Goal: Task Accomplishment & Management: Manage account settings

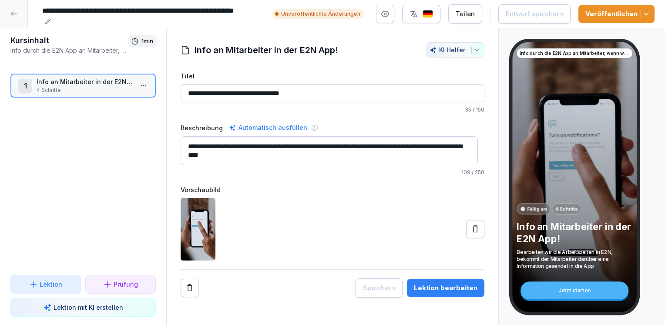
click at [343, 246] on div at bounding box center [333, 229] width 304 height 63
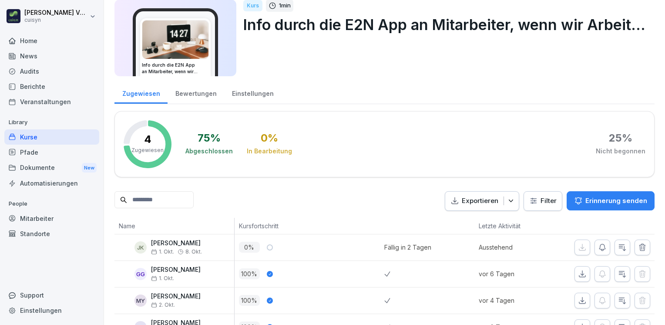
scroll to position [64, 0]
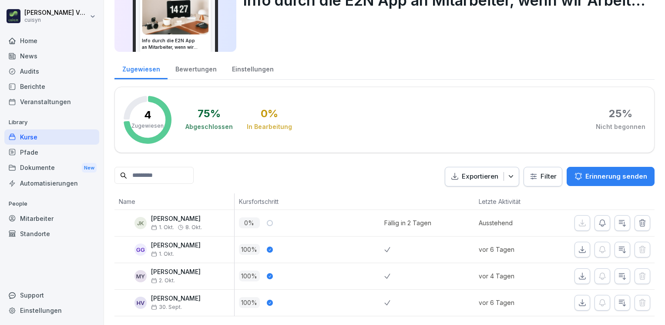
click at [46, 137] on div "Kurse" at bounding box center [51, 136] width 95 height 15
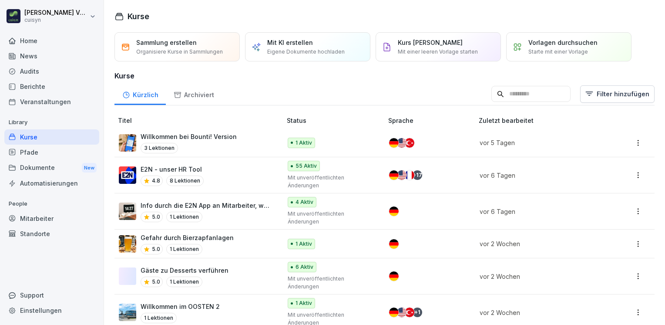
click at [44, 214] on div "Mitarbeiter" at bounding box center [51, 218] width 95 height 15
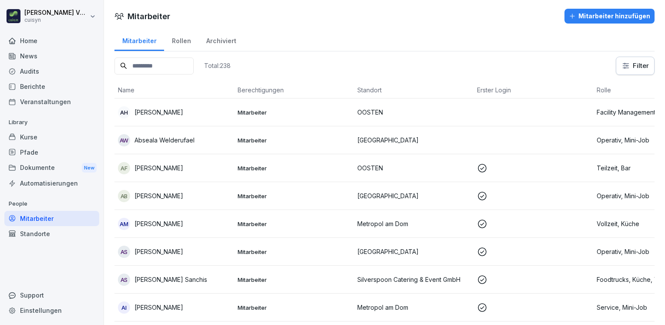
click at [167, 67] on input at bounding box center [153, 65] width 79 height 17
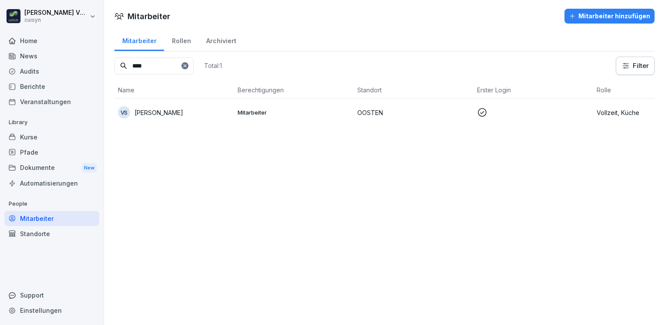
type input "****"
click at [175, 112] on p "[PERSON_NAME]" at bounding box center [158, 112] width 49 height 9
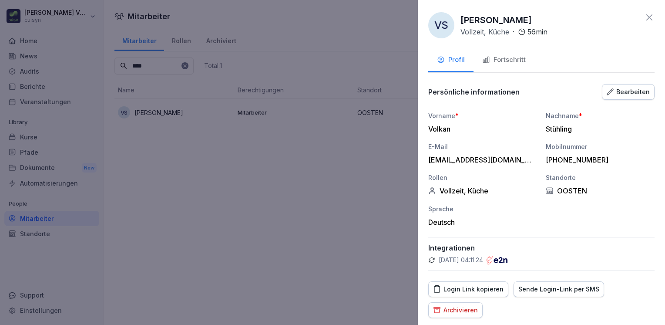
click at [498, 58] on div "Fortschritt" at bounding box center [504, 60] width 44 height 10
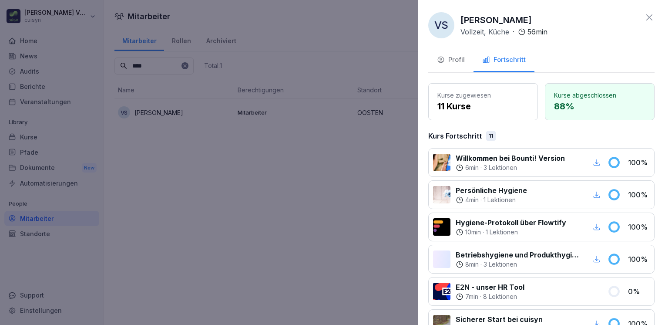
click at [303, 172] on div at bounding box center [332, 162] width 665 height 325
